Goal: Transaction & Acquisition: Purchase product/service

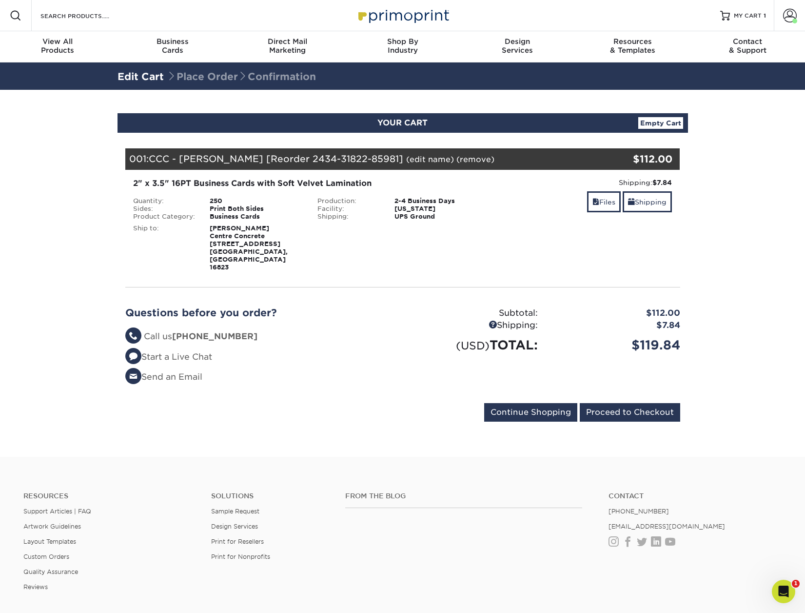
click at [406, 161] on link "(edit name)" at bounding box center [430, 159] width 48 height 9
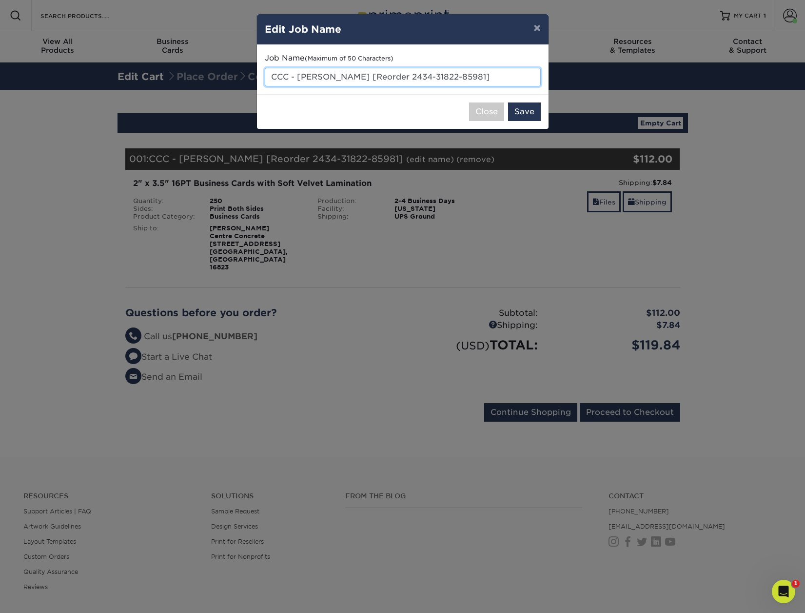
drag, startPoint x: 335, startPoint y: 75, endPoint x: 484, endPoint y: 73, distance: 149.8
click at [484, 73] on input "CCC - Scott Fry [Reorder 2434-31822-85981]" at bounding box center [403, 77] width 276 height 19
type input "CCC - Scott Fry"
click at [525, 111] on button "Save" at bounding box center [524, 111] width 33 height 19
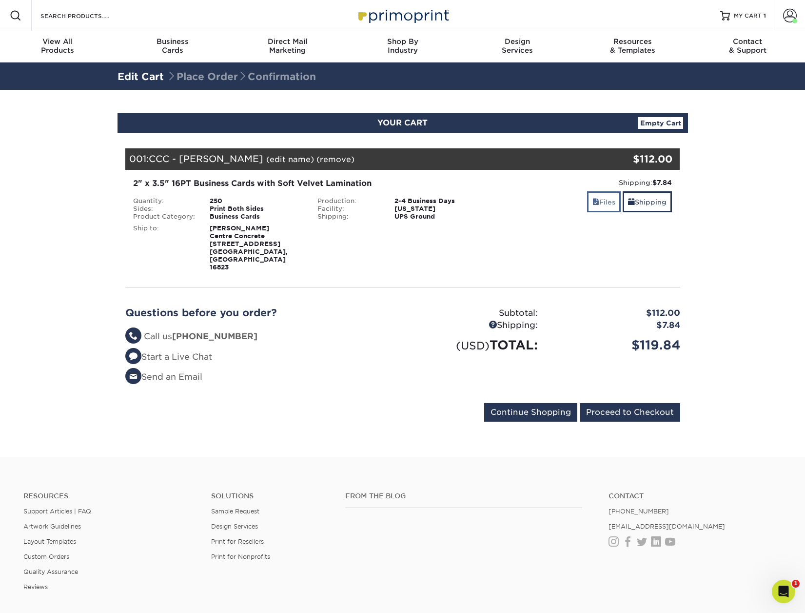
click at [599, 205] on link "Files" at bounding box center [604, 201] width 34 height 21
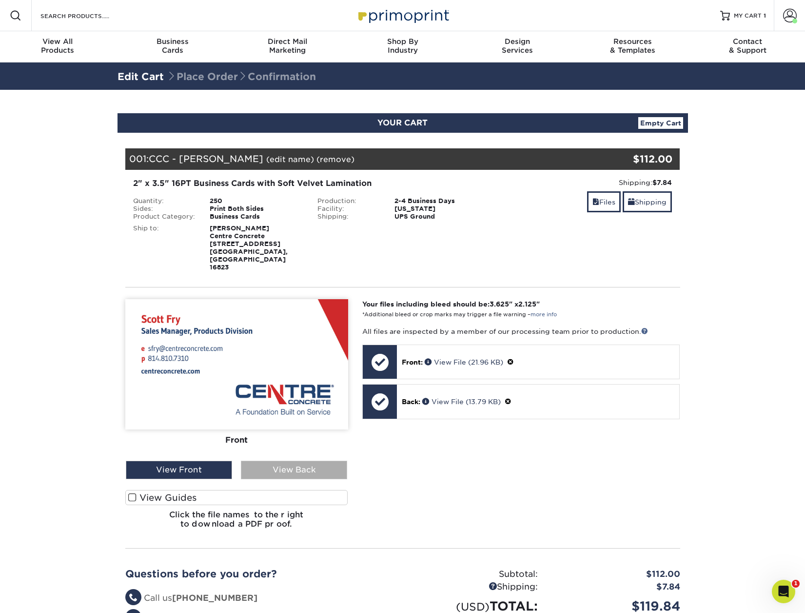
click at [294, 461] on div "View Back" at bounding box center [294, 470] width 106 height 19
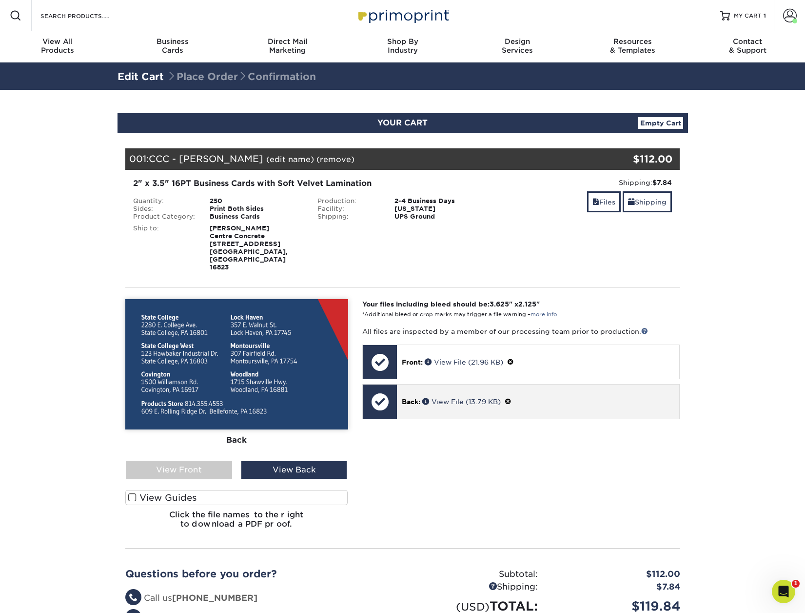
click at [512, 398] on span at bounding box center [508, 402] width 7 height 8
click at [416, 405] on link "Ok" at bounding box center [412, 412] width 21 height 15
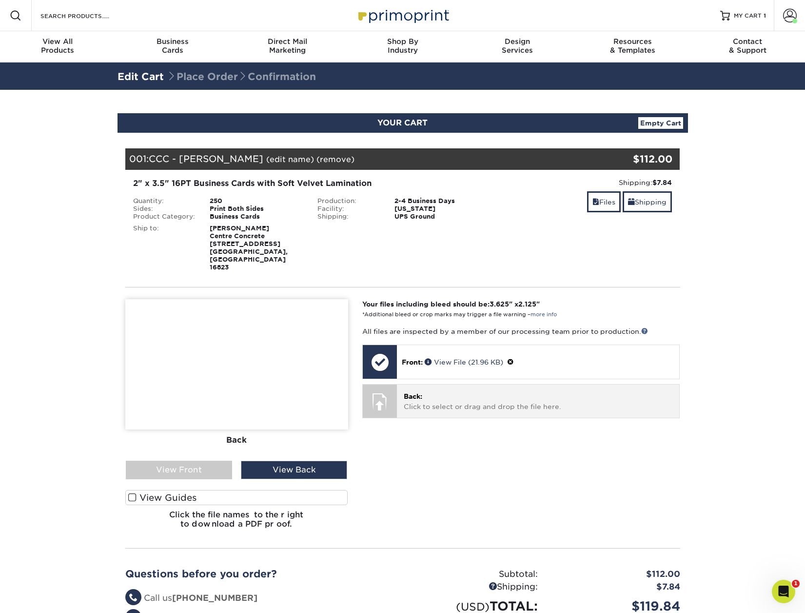
click at [441, 391] on p "Back: Click to select or drag and drop the file here." at bounding box center [538, 401] width 269 height 20
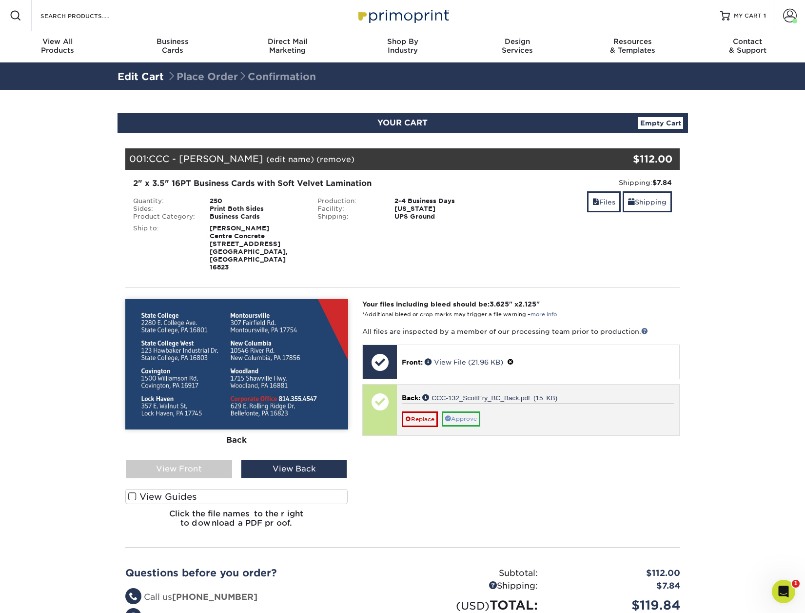
click at [457, 411] on link "Approve" at bounding box center [461, 418] width 39 height 15
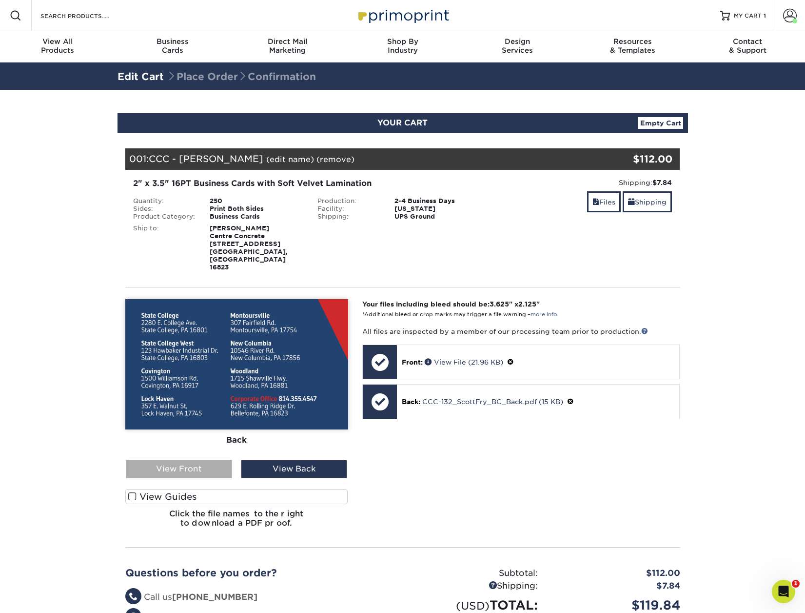
click at [214, 460] on div "View Front" at bounding box center [179, 469] width 106 height 19
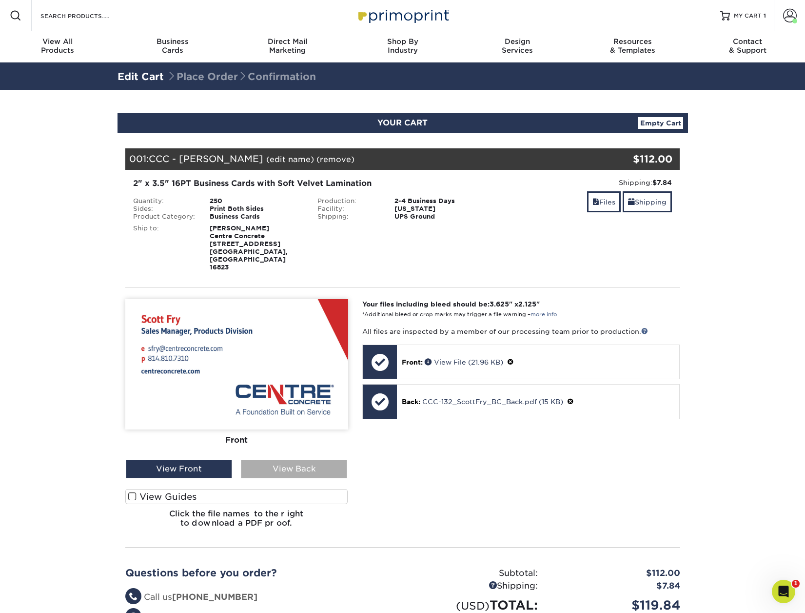
click at [260, 460] on div "View Back" at bounding box center [294, 469] width 106 height 19
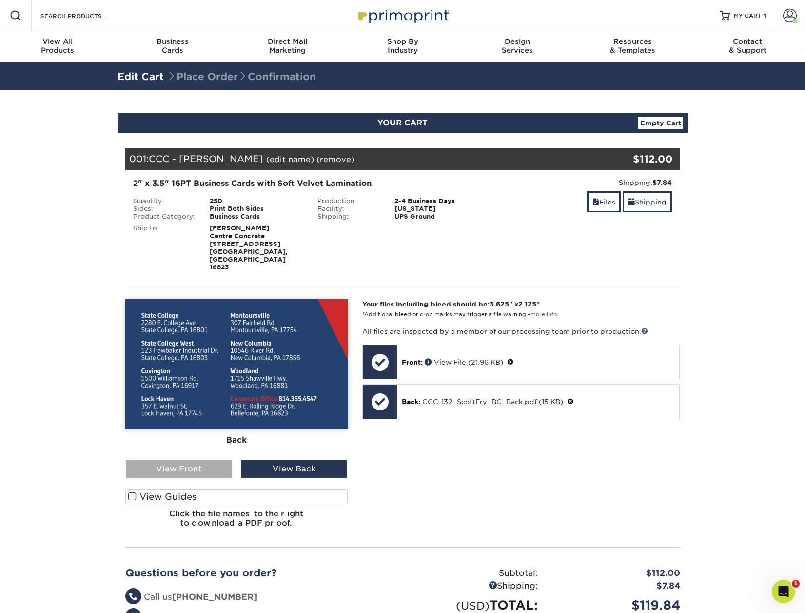
click at [198, 460] on div "View Front" at bounding box center [179, 469] width 106 height 19
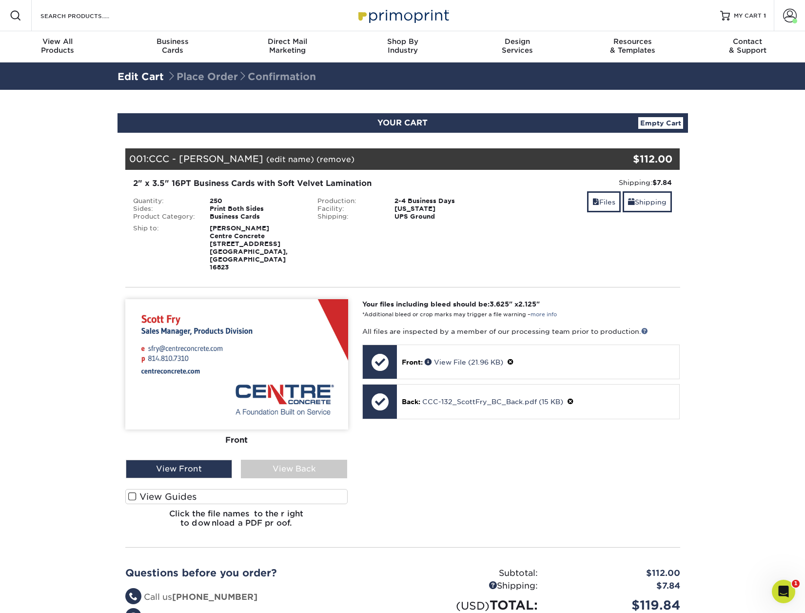
drag, startPoint x: 659, startPoint y: 202, endPoint x: 659, endPoint y: 215, distance: 13.2
click at [659, 202] on link "Shipping" at bounding box center [647, 201] width 49 height 21
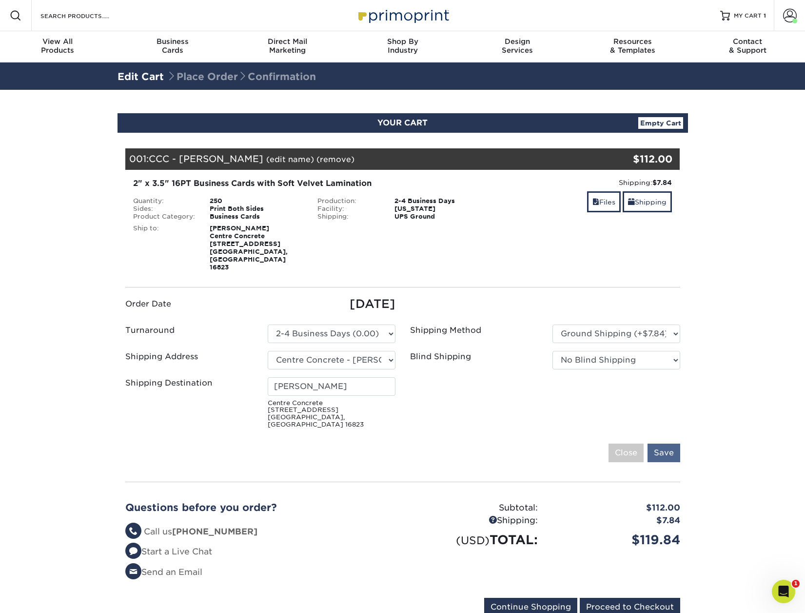
click at [661, 443] on input "Save" at bounding box center [664, 452] width 33 height 19
drag, startPoint x: 606, startPoint y: 218, endPoint x: 604, endPoint y: 212, distance: 5.7
click at [605, 217] on div "Shipping: $7.84 Discount: - $0.00 Files Shipping" at bounding box center [587, 225] width 185 height 94
click at [604, 212] on div "Files Shipping" at bounding box center [587, 202] width 170 height 23
click at [602, 208] on link "Files" at bounding box center [604, 201] width 34 height 21
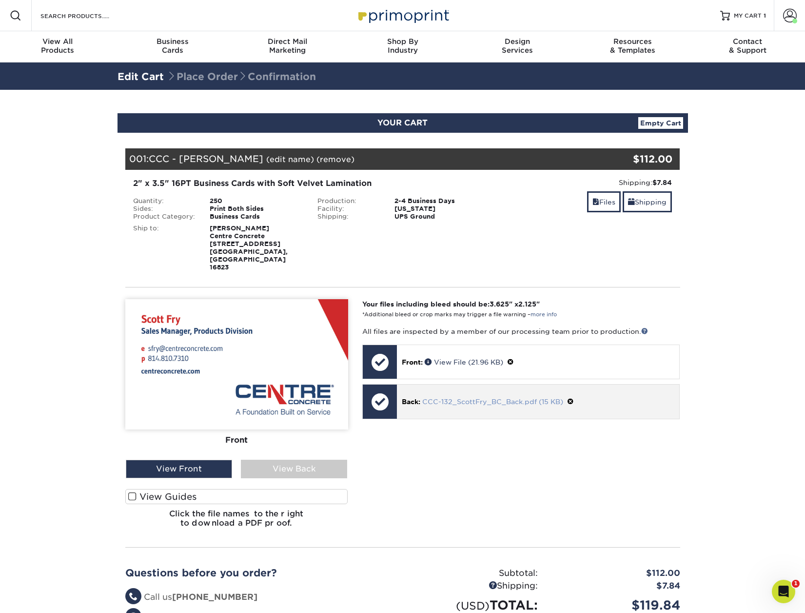
click at [438, 398] on link "CCC-132_ScottFry_BC_Back.pdf (15 KB)" at bounding box center [492, 402] width 141 height 8
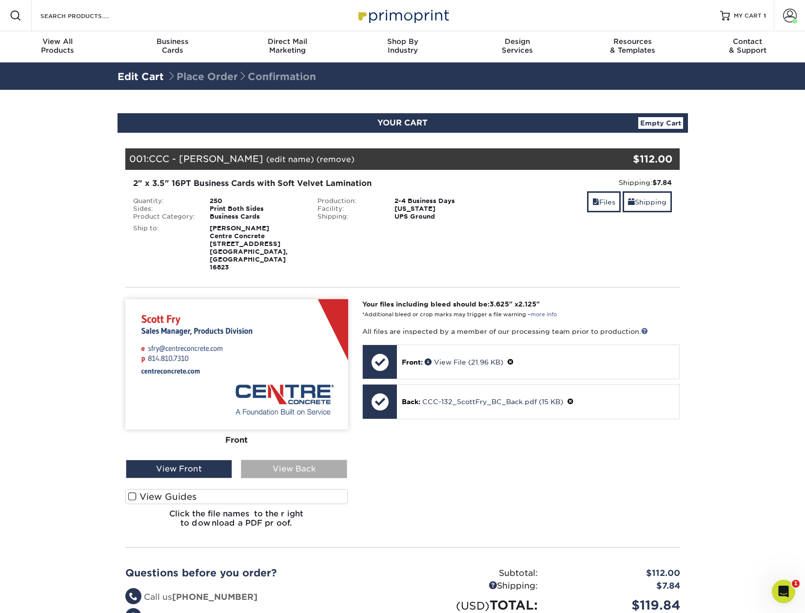
click at [292, 460] on div "View Back" at bounding box center [294, 469] width 106 height 19
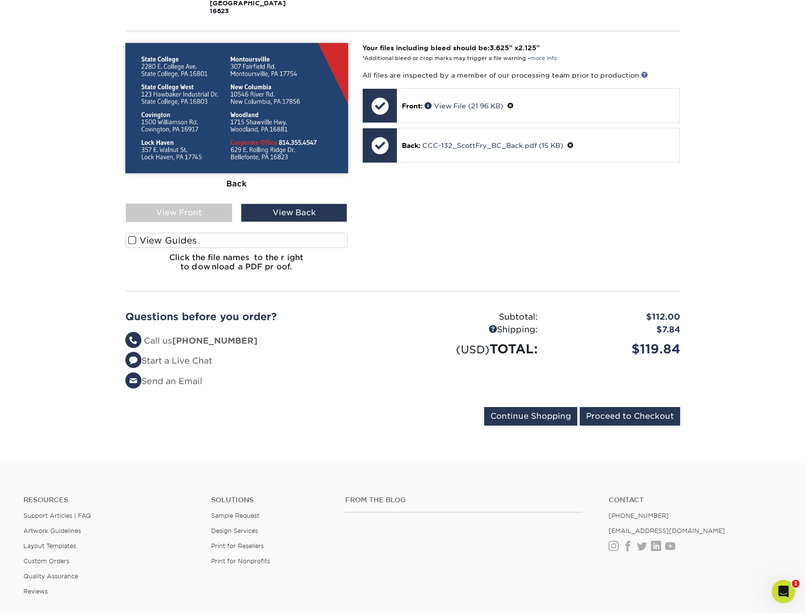
scroll to position [314, 0]
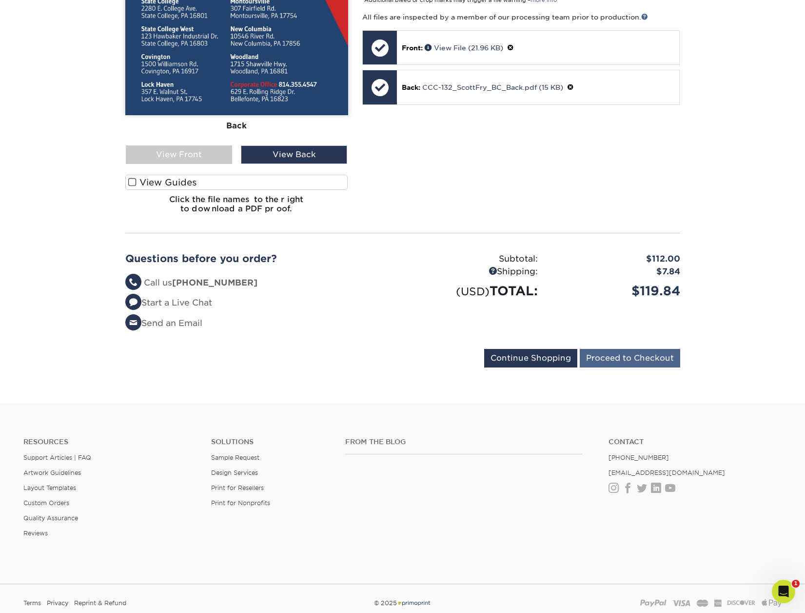
click at [624, 349] on input "Proceed to Checkout" at bounding box center [630, 358] width 100 height 19
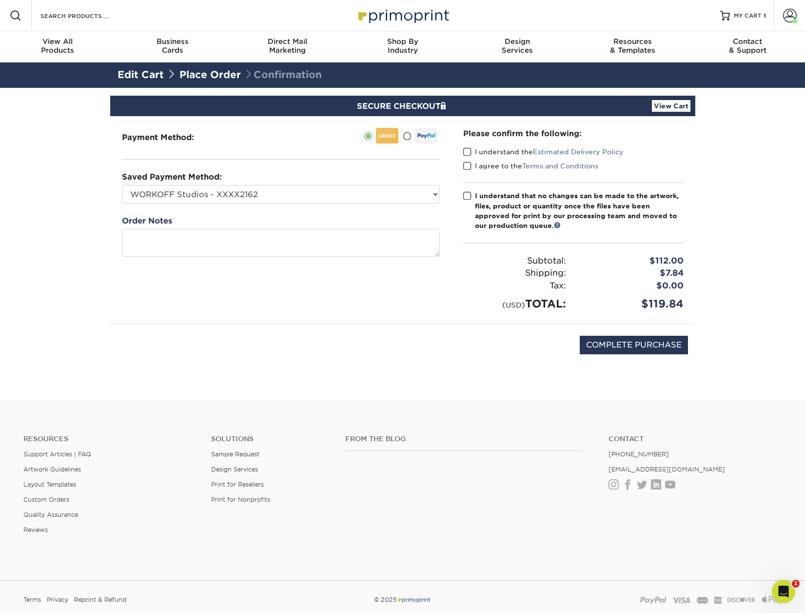
drag, startPoint x: 463, startPoint y: 150, endPoint x: 466, endPoint y: 158, distance: 8.6
click at [463, 150] on span at bounding box center [467, 151] width 8 height 9
click at [0, 0] on input "I understand the Estimated Delivery Policy" at bounding box center [0, 0] width 0 height 0
click at [467, 161] on span at bounding box center [467, 165] width 8 height 9
click at [0, 0] on input "I agree to the Terms and Conditions" at bounding box center [0, 0] width 0 height 0
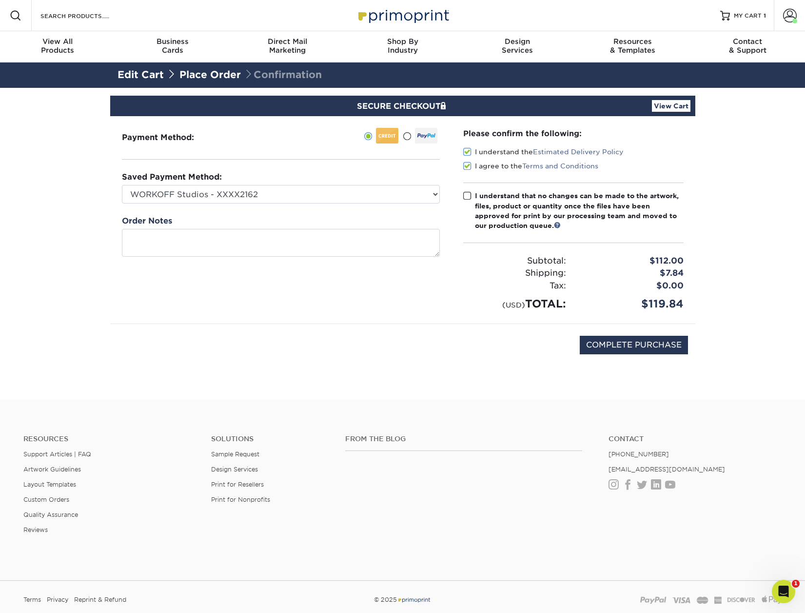
click at [463, 193] on span at bounding box center [467, 195] width 8 height 9
click at [0, 0] on input "I understand that no changes can be made to the artwork, files, product or quan…" at bounding box center [0, 0] width 0 height 0
click at [605, 342] on input "COMPLETE PURCHASE" at bounding box center [634, 345] width 108 height 19
type input "PROCESSING, PLEASE WAIT..."
